Goal: Register for event/course: Sign up to attend an event or enroll in a course

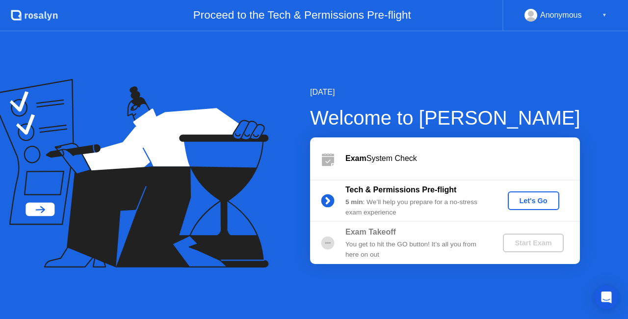
click at [543, 200] on div "Let's Go" at bounding box center [534, 201] width 44 height 8
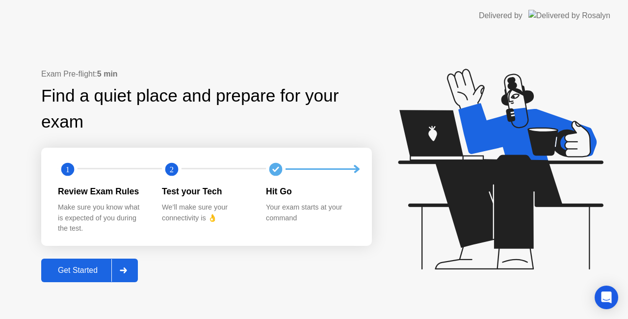
click at [97, 271] on div "Get Started" at bounding box center [77, 270] width 67 height 9
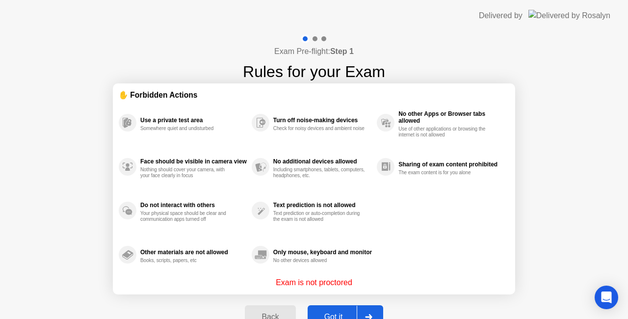
click at [327, 313] on div "Got it" at bounding box center [334, 317] width 46 height 9
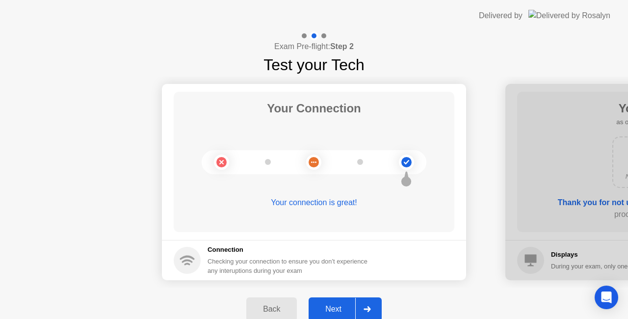
click at [340, 301] on button "Next" at bounding box center [345, 309] width 73 height 24
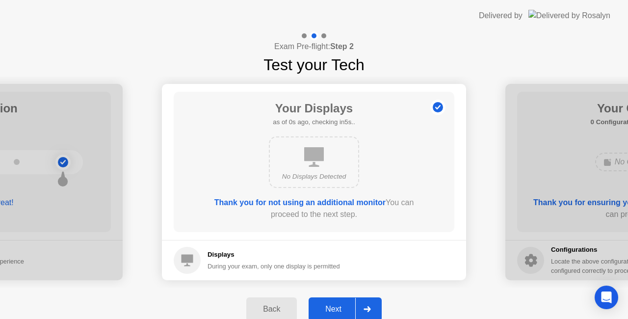
click at [346, 307] on div "Next" at bounding box center [334, 309] width 44 height 9
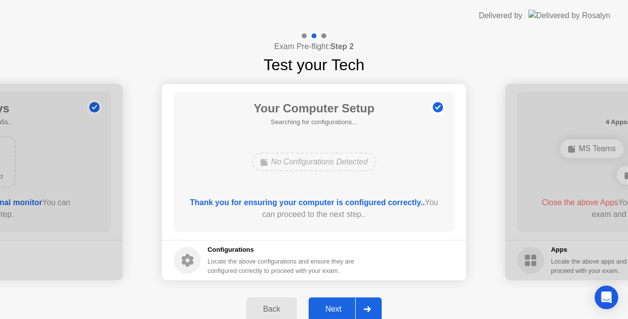
click at [338, 308] on div "Next" at bounding box center [334, 309] width 44 height 9
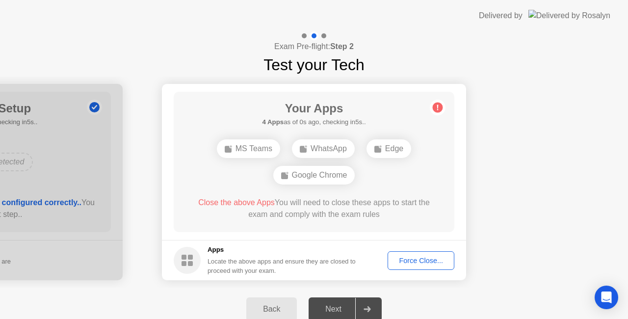
click at [410, 254] on button "Force Close..." at bounding box center [421, 260] width 67 height 19
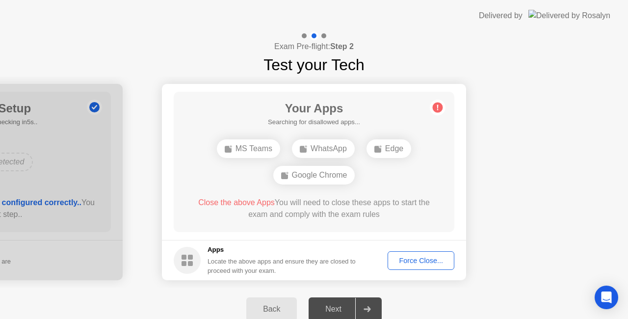
click at [415, 265] on div "Force Close..." at bounding box center [421, 261] width 60 height 8
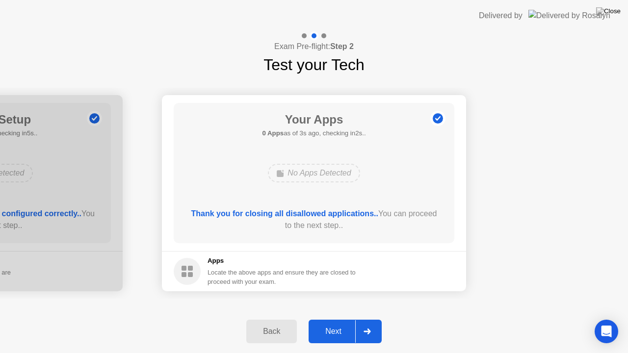
click at [337, 319] on div "Next" at bounding box center [334, 331] width 44 height 9
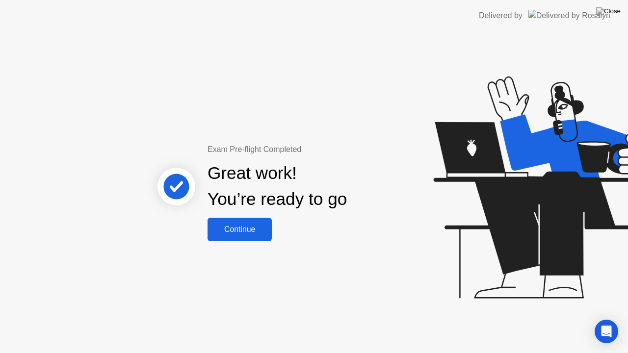
click at [253, 225] on div "Continue" at bounding box center [240, 229] width 58 height 9
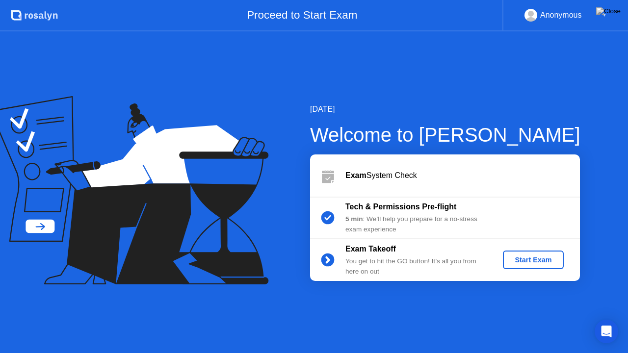
click at [526, 259] on div "Start Exam" at bounding box center [533, 260] width 53 height 8
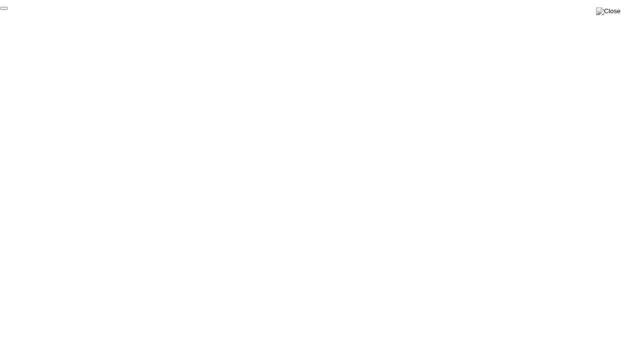
click div "End Proctoring Session"
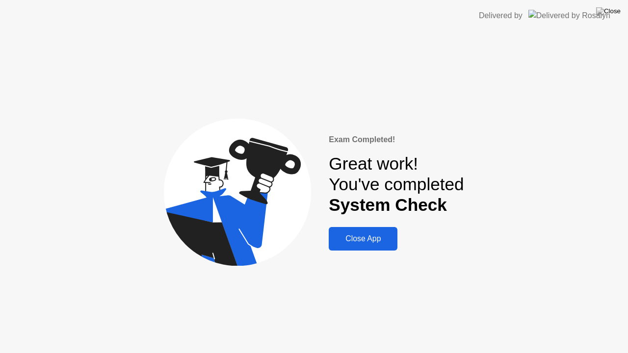
click at [373, 240] on div "Close App" at bounding box center [363, 239] width 63 height 9
